Goal: Task Accomplishment & Management: Manage account settings

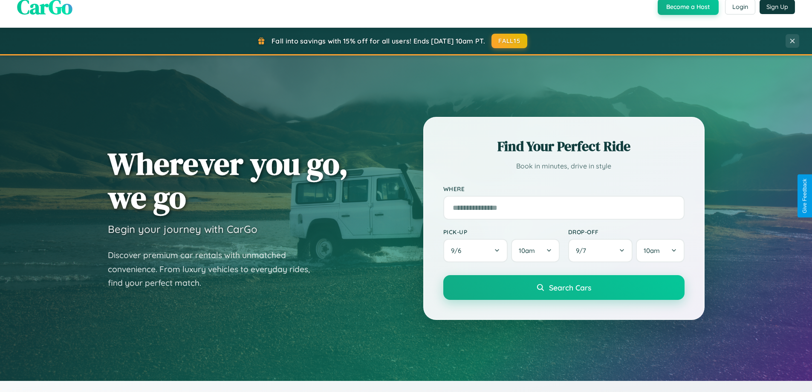
scroll to position [367, 0]
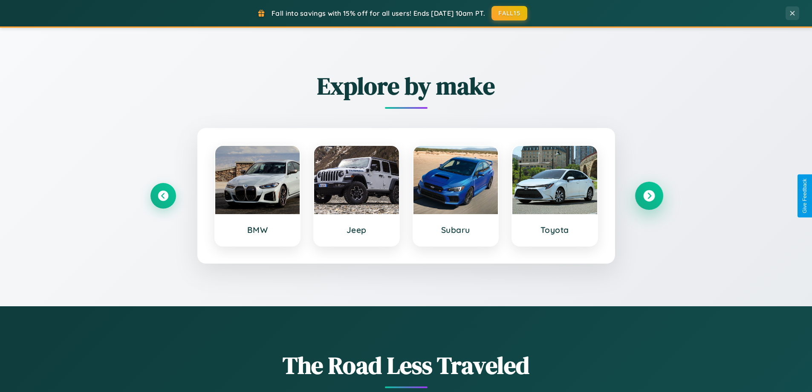
click at [648, 196] on icon at bounding box center [649, 196] width 12 height 12
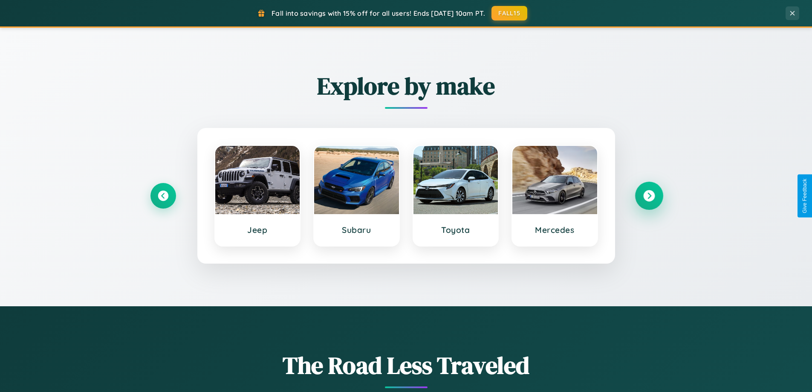
click at [648, 196] on icon at bounding box center [649, 196] width 12 height 12
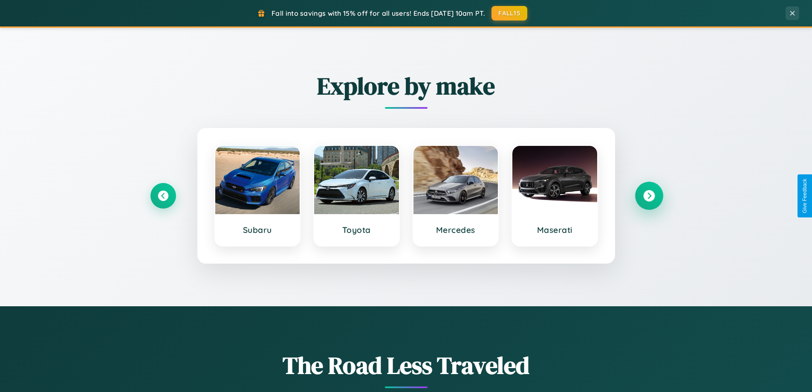
click at [648, 196] on icon at bounding box center [649, 196] width 12 height 12
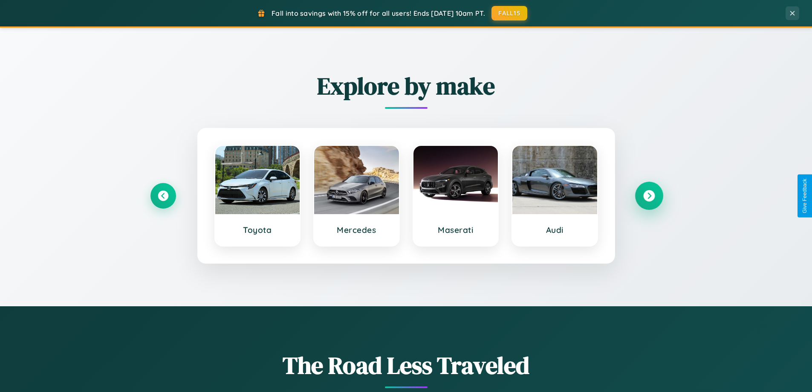
click at [648, 196] on icon at bounding box center [649, 196] width 12 height 12
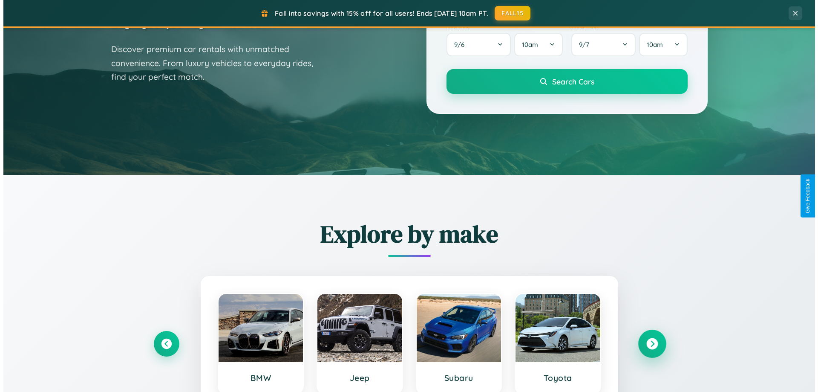
scroll to position [0, 0]
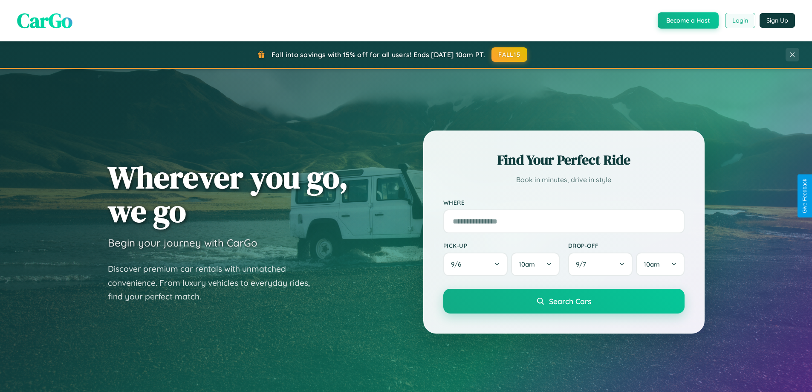
click at [739, 20] on button "Login" at bounding box center [740, 20] width 30 height 15
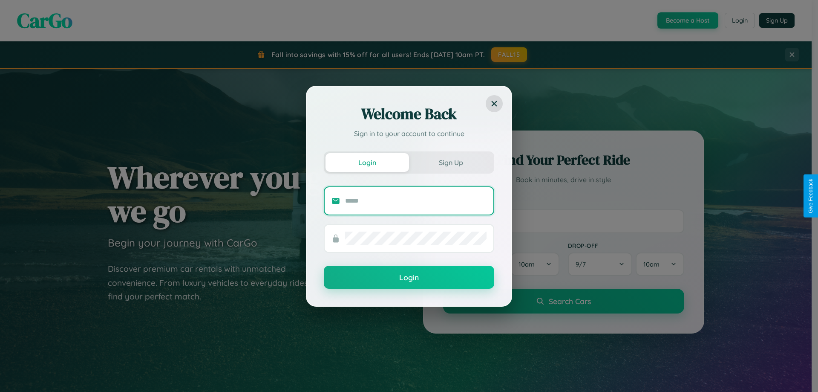
click at [416, 200] on input "text" at bounding box center [415, 201] width 141 height 14
type input "**********"
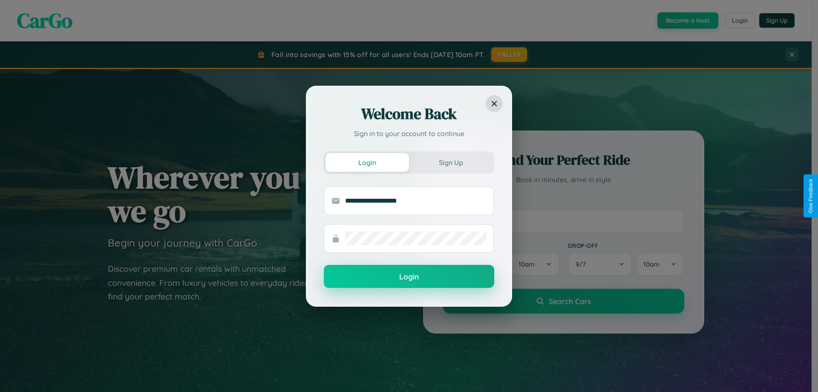
click at [409, 277] on button "Login" at bounding box center [409, 276] width 170 height 23
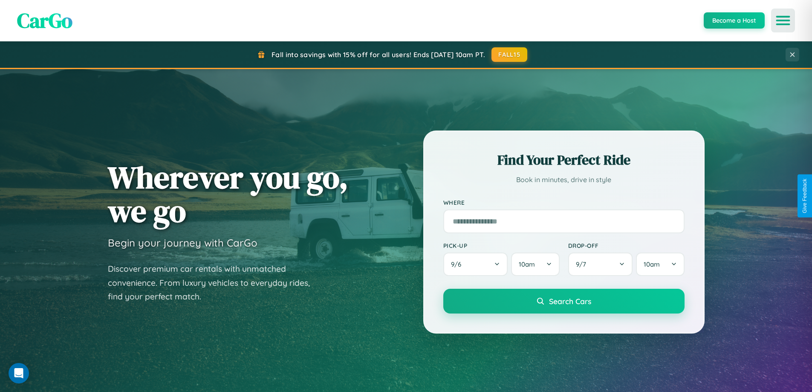
click at [783, 20] on icon "Open menu" at bounding box center [783, 21] width 12 height 8
